Goal: Find specific page/section: Find specific page/section

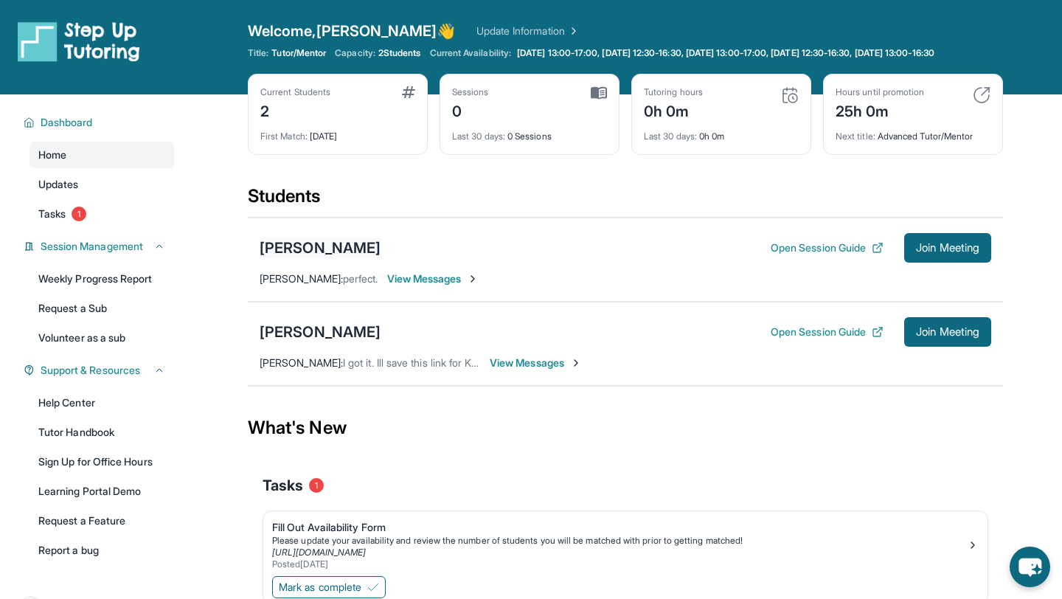
click at [381, 258] on div "[PERSON_NAME]" at bounding box center [320, 248] width 121 height 21
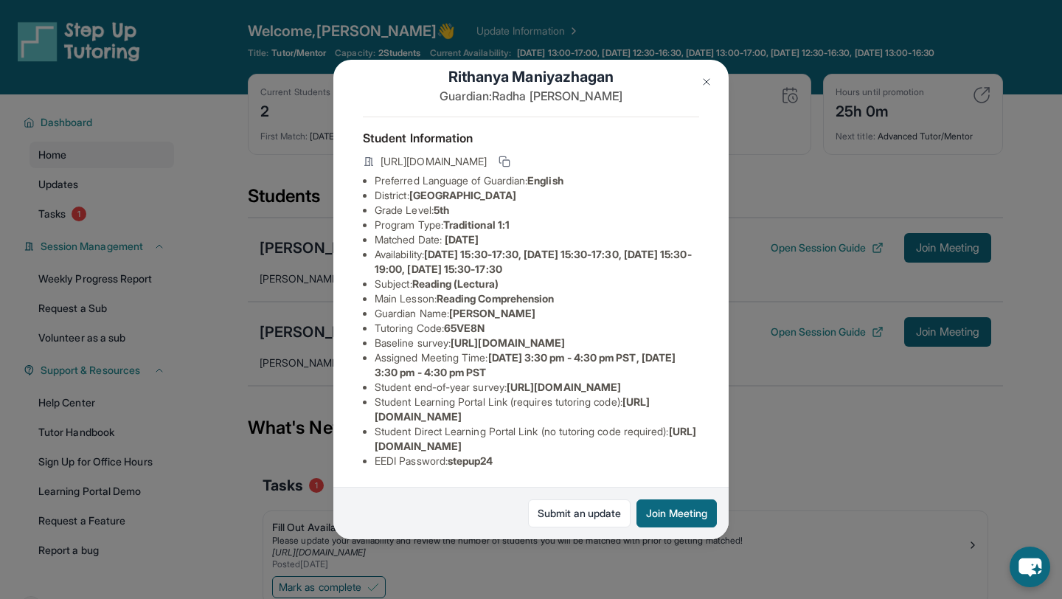
scroll to position [126, 0]
click at [296, 319] on div "[PERSON_NAME] Guardian: [PERSON_NAME] Student Information [URL][DOMAIN_NAME] Pr…" at bounding box center [531, 299] width 1062 height 599
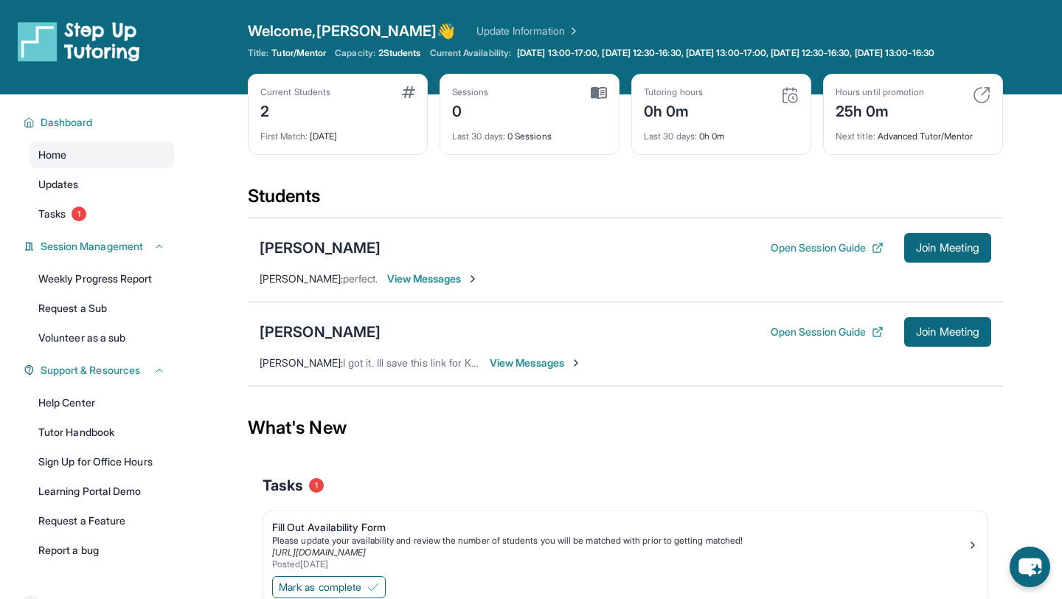
click at [300, 342] on div "[PERSON_NAME]" at bounding box center [320, 332] width 121 height 21
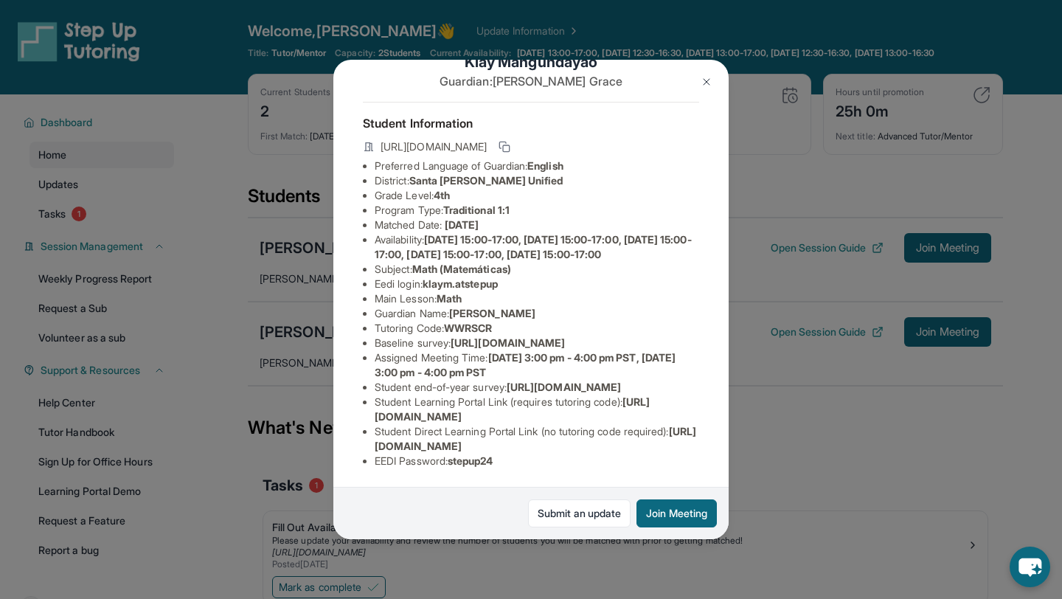
scroll to position [131, 1]
click at [451, 336] on span "[URL][DOMAIN_NAME]" at bounding box center [508, 342] width 114 height 13
drag, startPoint x: 499, startPoint y: 261, endPoint x: 453, endPoint y: 263, distance: 46.5
click at [453, 322] on span "WWRSCR" at bounding box center [468, 328] width 48 height 13
click at [529, 572] on div "[PERSON_NAME] Guardian: [PERSON_NAME] Student Information [URL][DOMAIN_NAME] Pr…" at bounding box center [531, 299] width 1062 height 599
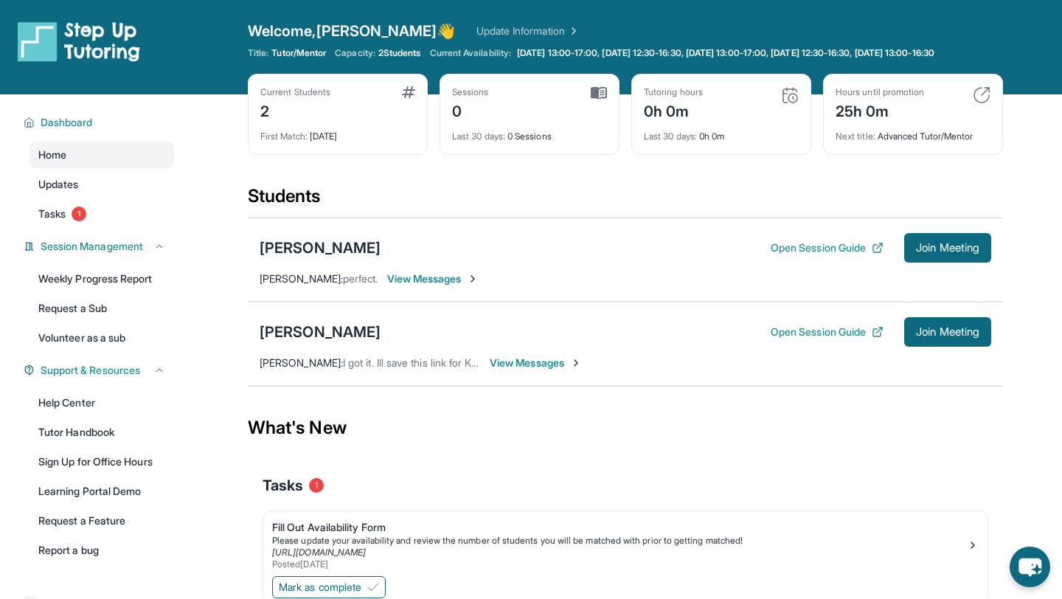
click at [364, 258] on div "[PERSON_NAME]" at bounding box center [320, 248] width 121 height 21
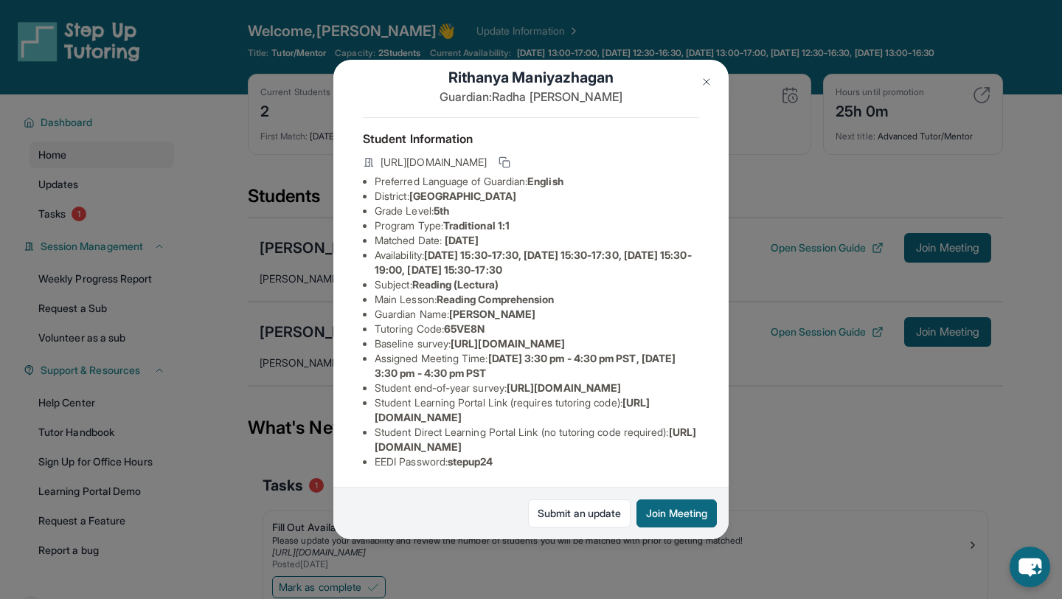
scroll to position [22, 0]
click at [724, 595] on div "[PERSON_NAME] Guardian: [PERSON_NAME] Student Information [URL][DOMAIN_NAME] Pr…" at bounding box center [531, 299] width 1062 height 599
